Goal: Task Accomplishment & Management: Complete application form

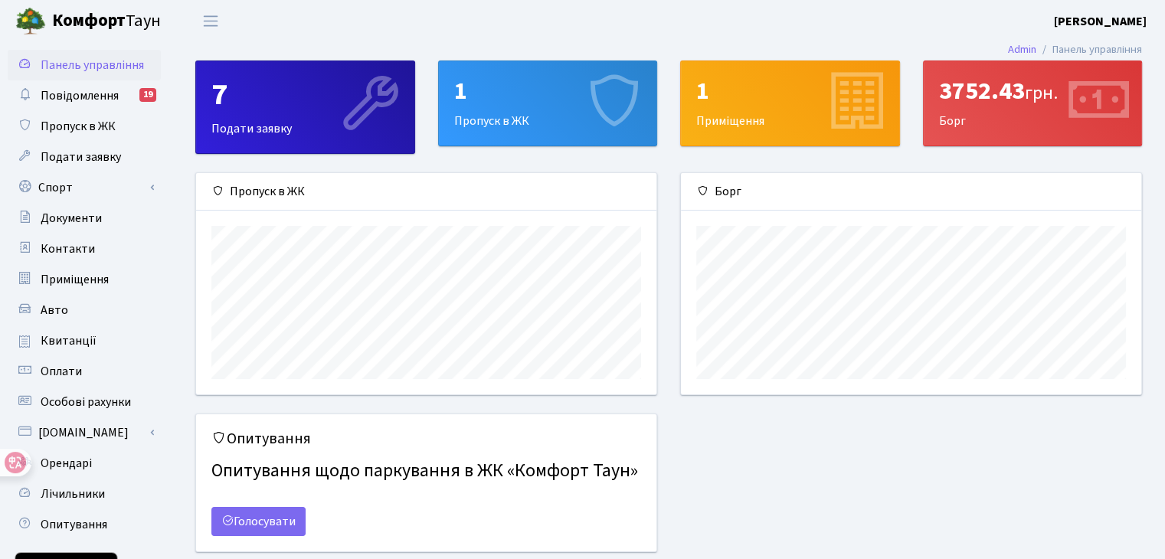
scroll to position [221, 460]
click at [85, 129] on span "Пропуск в ЖК" at bounding box center [78, 126] width 75 height 17
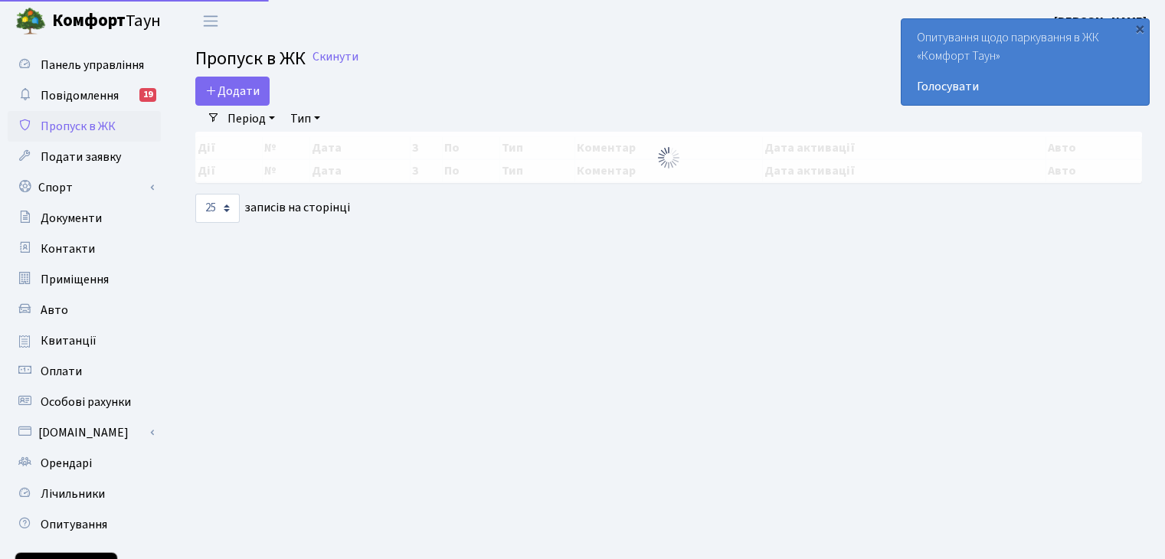
select select "25"
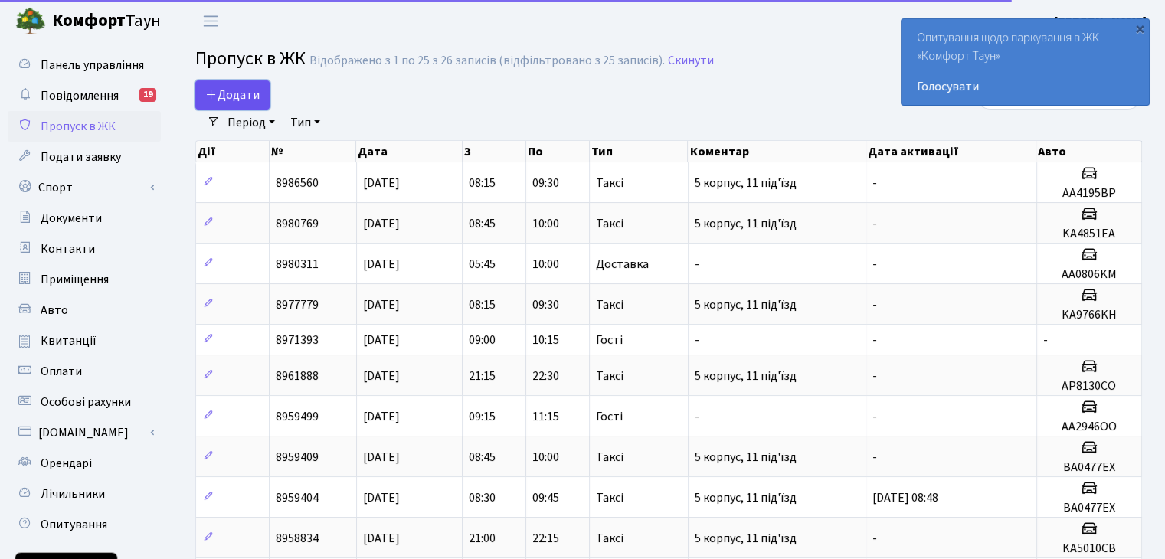
click at [223, 91] on span "Додати" at bounding box center [232, 95] width 54 height 17
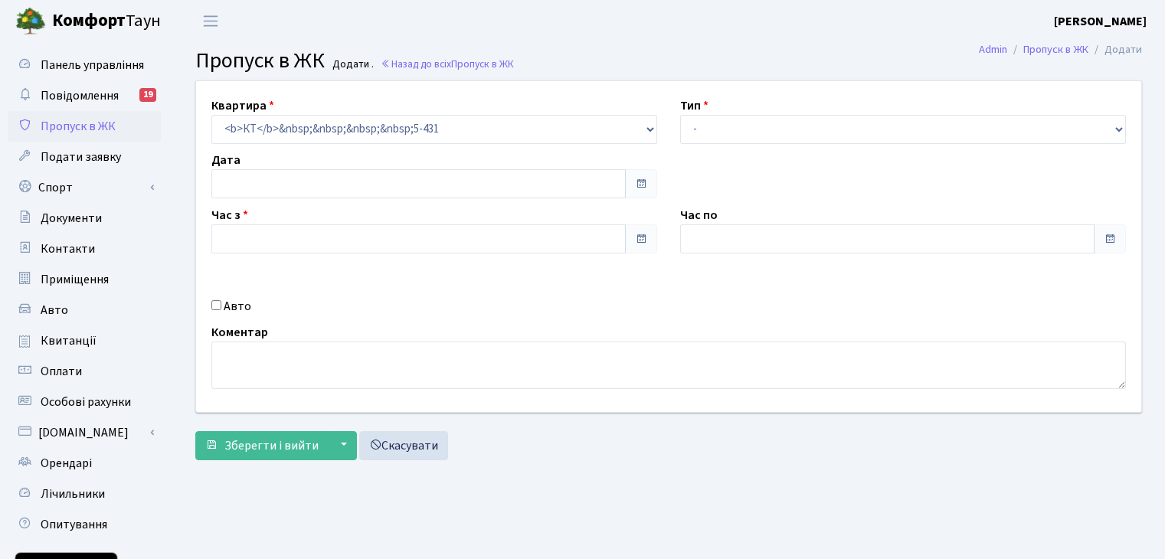
type input "[DATE]"
type input "18:00"
type input "19:15"
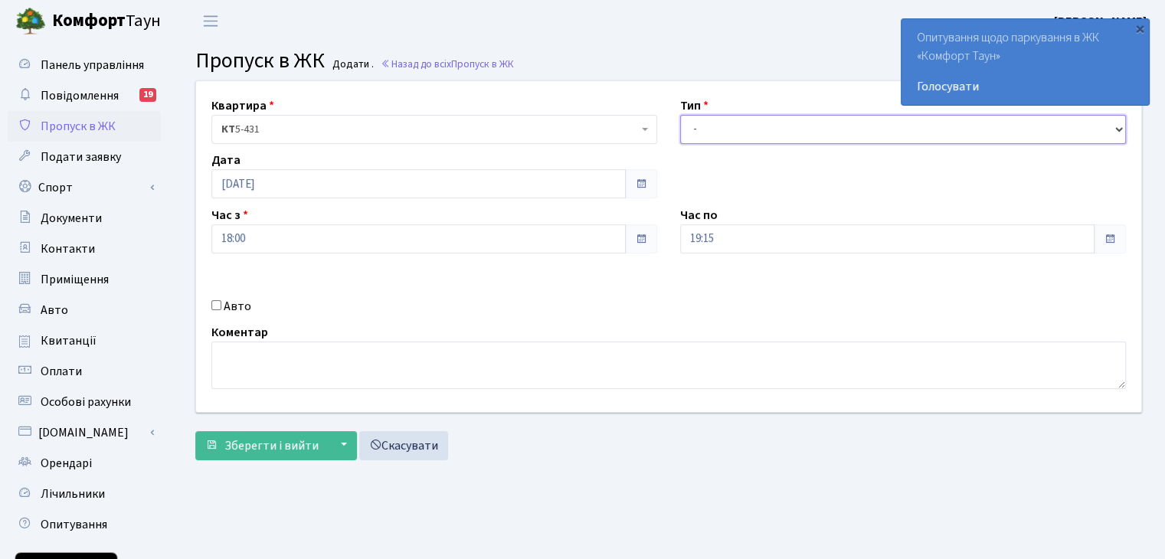
click at [778, 122] on select "- Доставка Таксі Гості Сервіс" at bounding box center [903, 129] width 446 height 29
select select "1"
click at [680, 115] on select "- Доставка Таксі Гості Сервіс" at bounding box center [903, 129] width 446 height 29
click at [227, 303] on label "Авто" at bounding box center [238, 306] width 28 height 18
click at [221, 303] on input "Авто" at bounding box center [216, 305] width 10 height 10
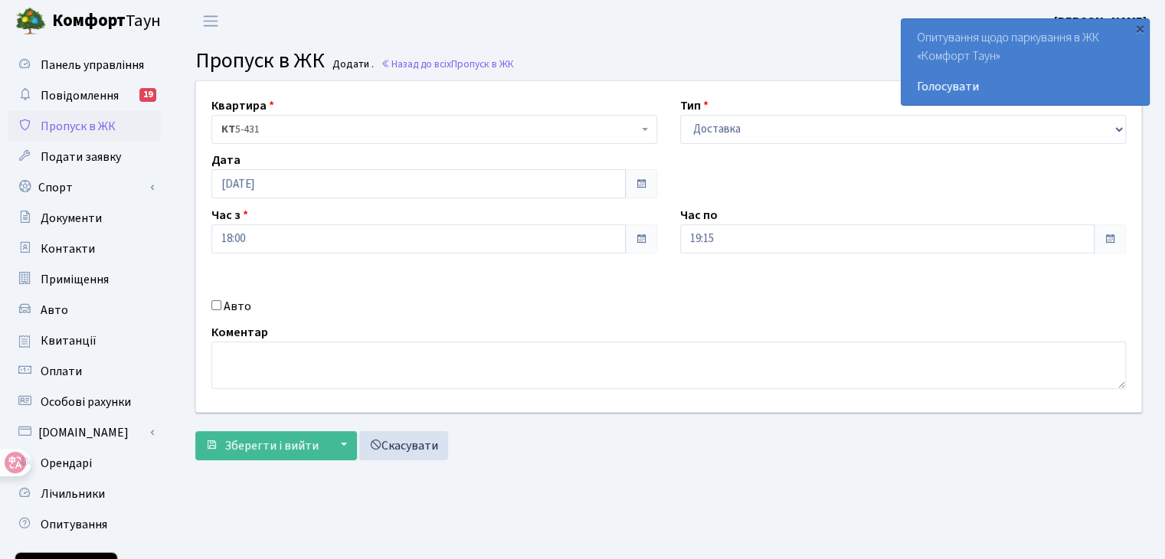
checkbox input "true"
paste input "КА7090СН"
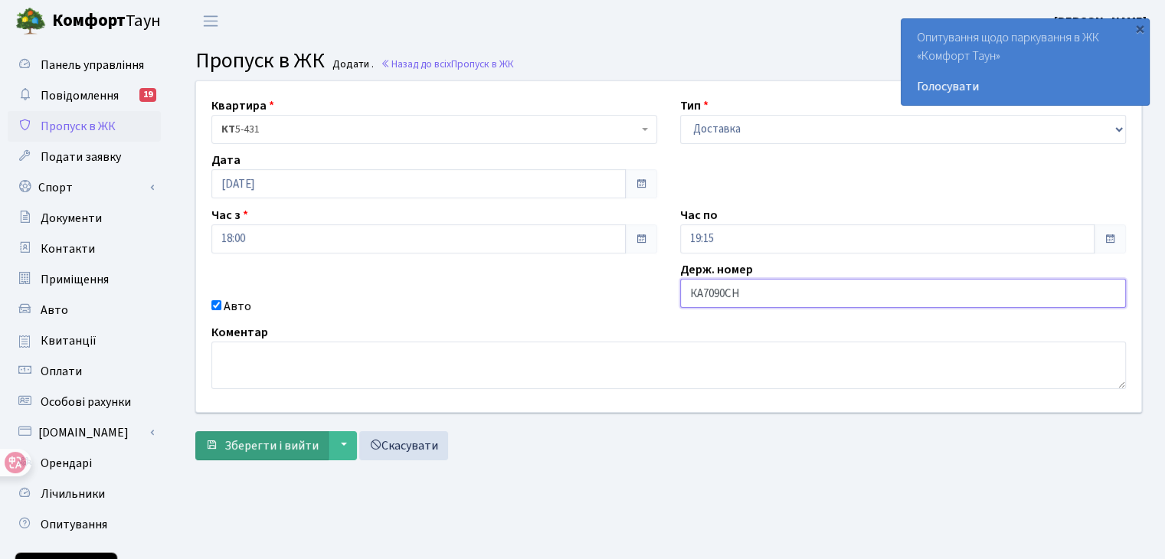
type input "КА7090СН"
click at [278, 441] on span "Зберегти і вийти" at bounding box center [271, 445] width 94 height 17
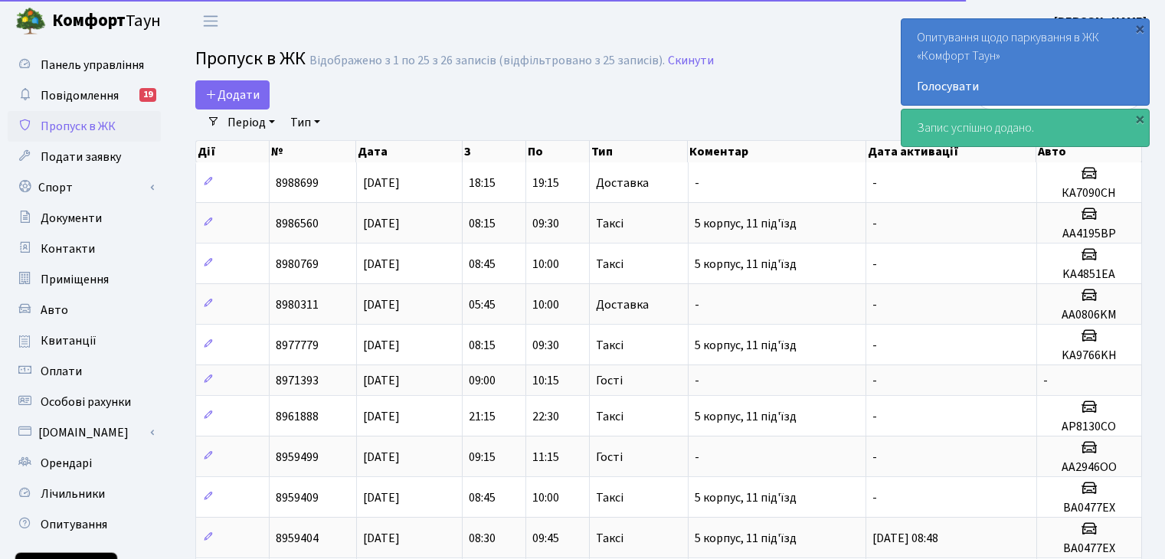
select select "25"
